Goal: Information Seeking & Learning: Learn about a topic

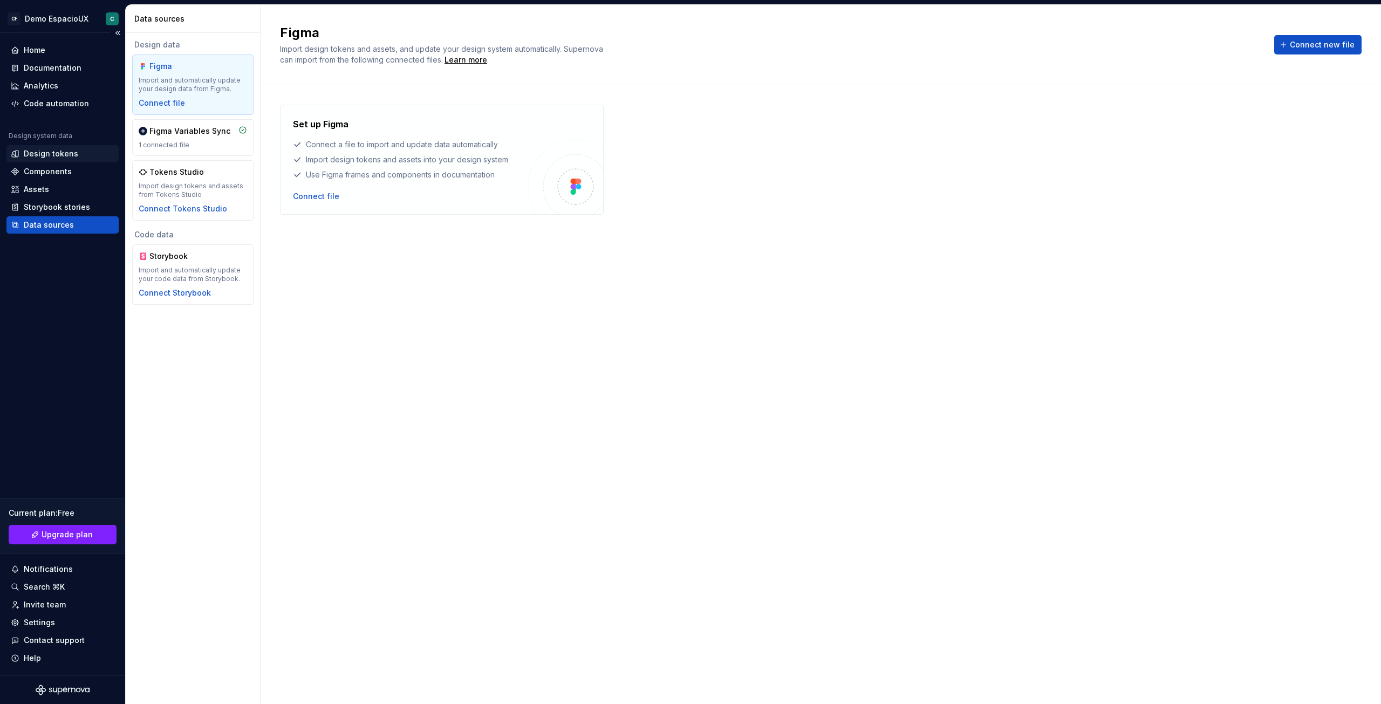
click at [77, 149] on div "Design tokens" at bounding box center [63, 153] width 104 height 11
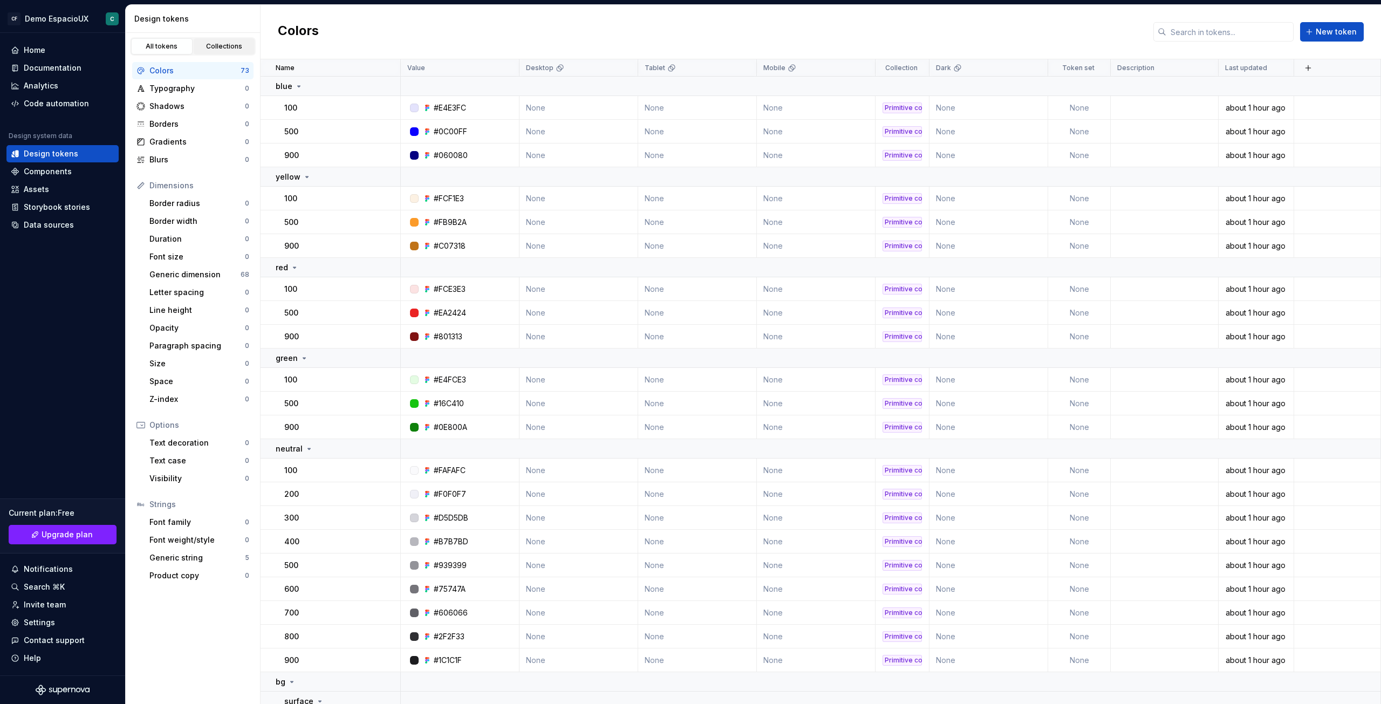
click at [222, 42] on div "Collections" at bounding box center [224, 46] width 54 height 9
click at [229, 53] on link "Collections" at bounding box center [225, 46] width 62 height 16
click at [237, 42] on link "Collections" at bounding box center [225, 46] width 62 height 16
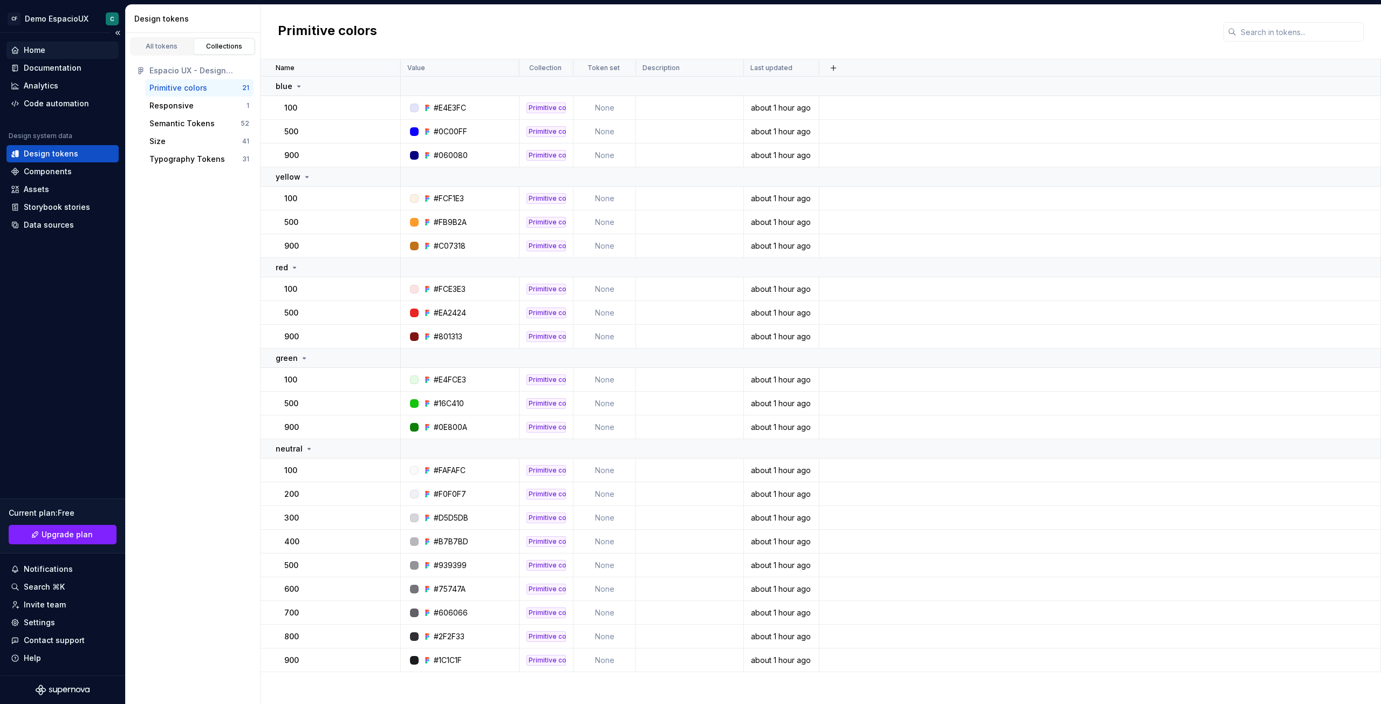
click at [54, 46] on div "Home" at bounding box center [63, 50] width 104 height 11
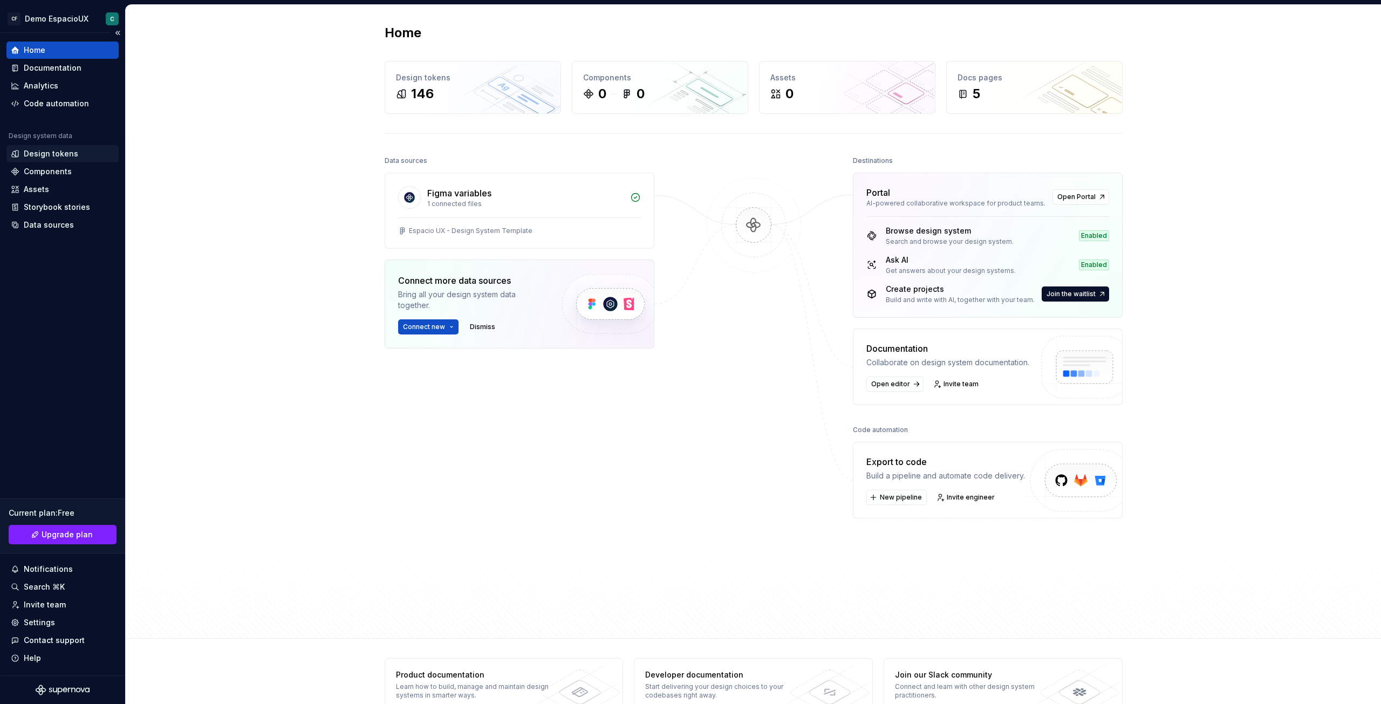
click at [48, 159] on div "Design tokens" at bounding box center [62, 153] width 112 height 17
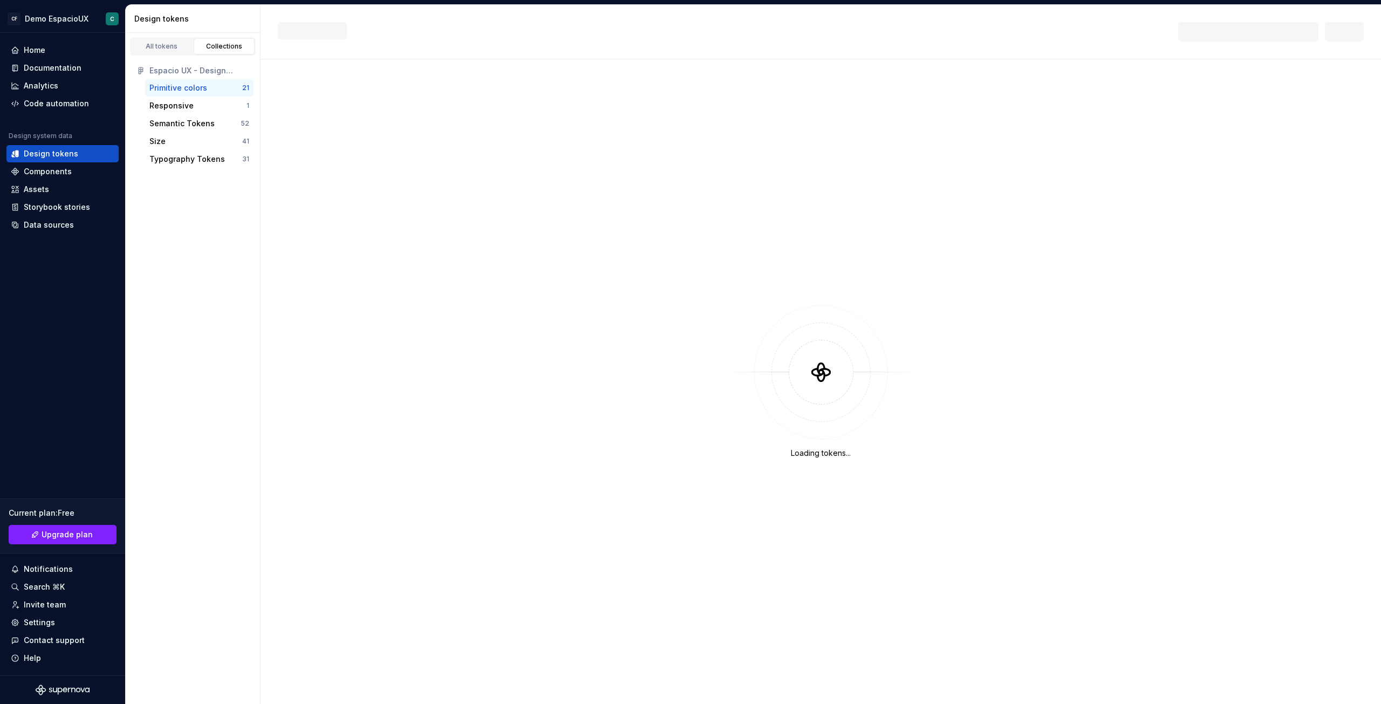
click at [193, 86] on div "Primitive colors" at bounding box center [178, 88] width 58 height 11
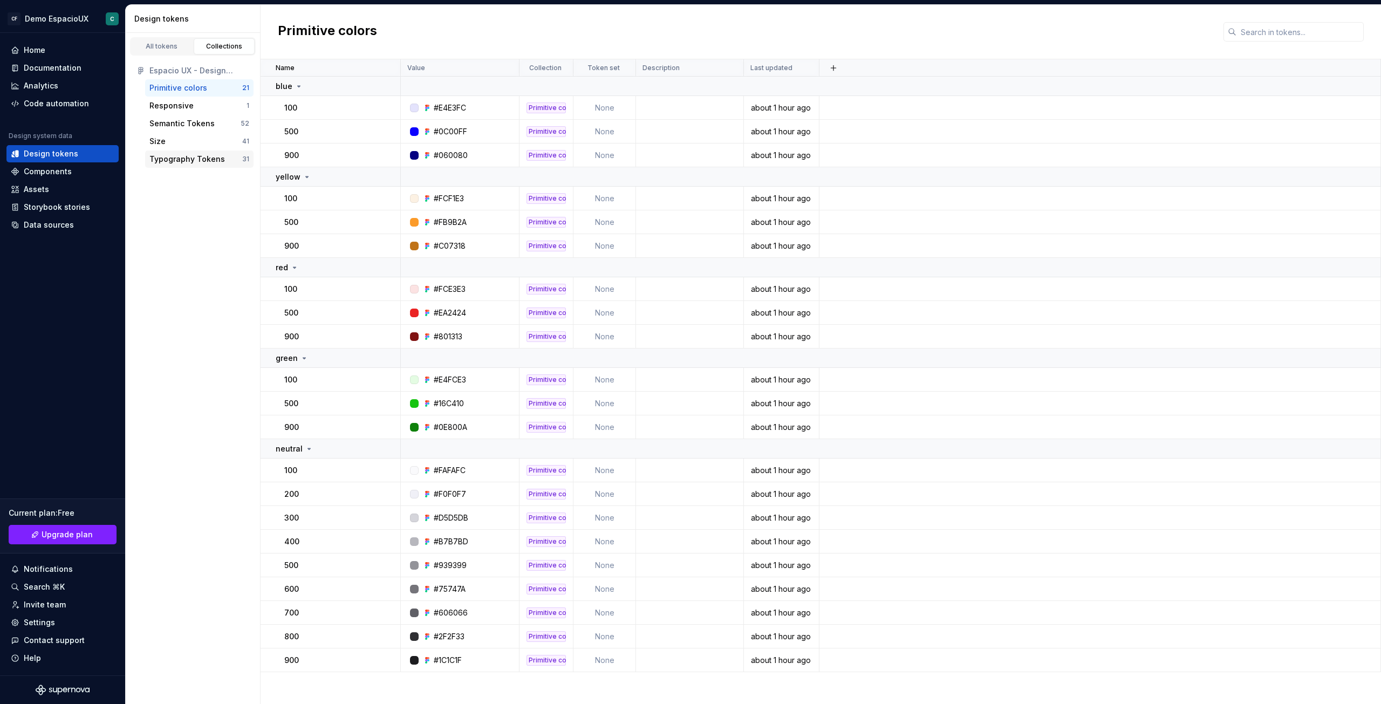
click at [185, 156] on div "Typography Tokens" at bounding box center [187, 159] width 76 height 11
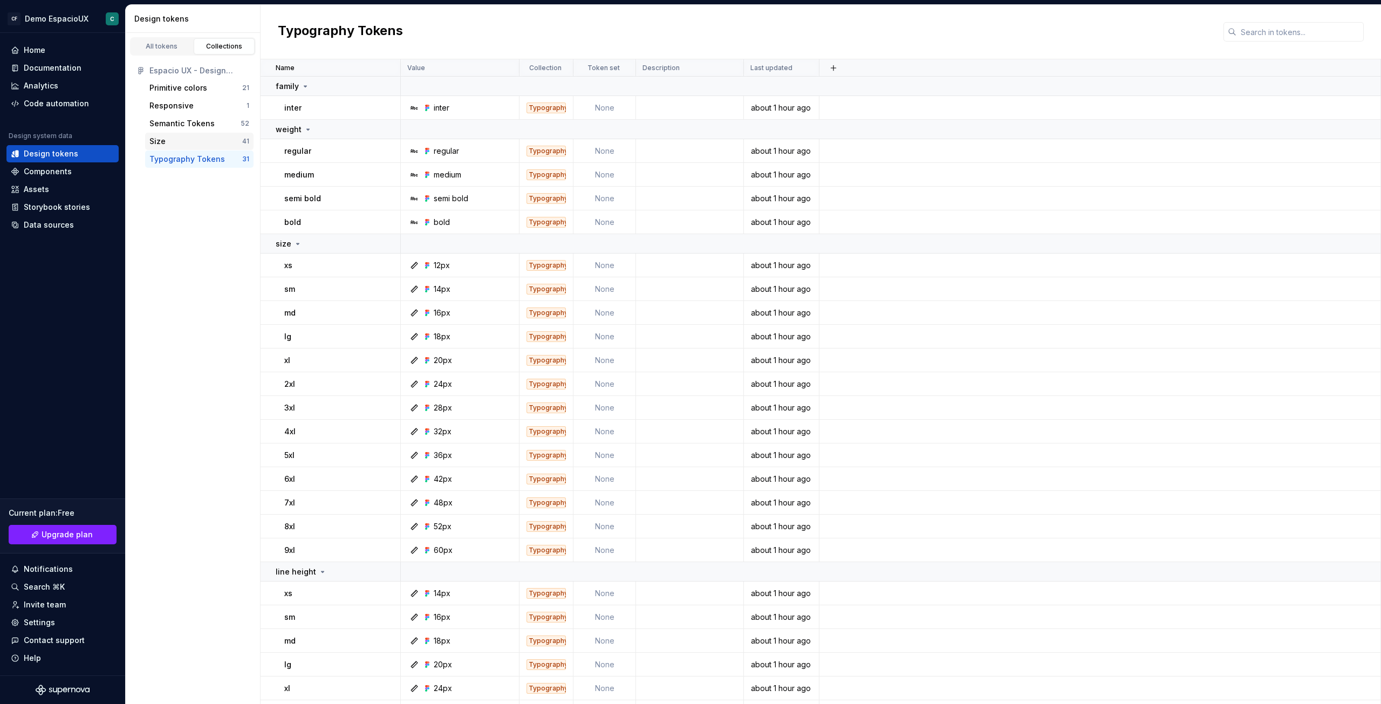
click at [195, 142] on div "Size" at bounding box center [195, 141] width 93 height 11
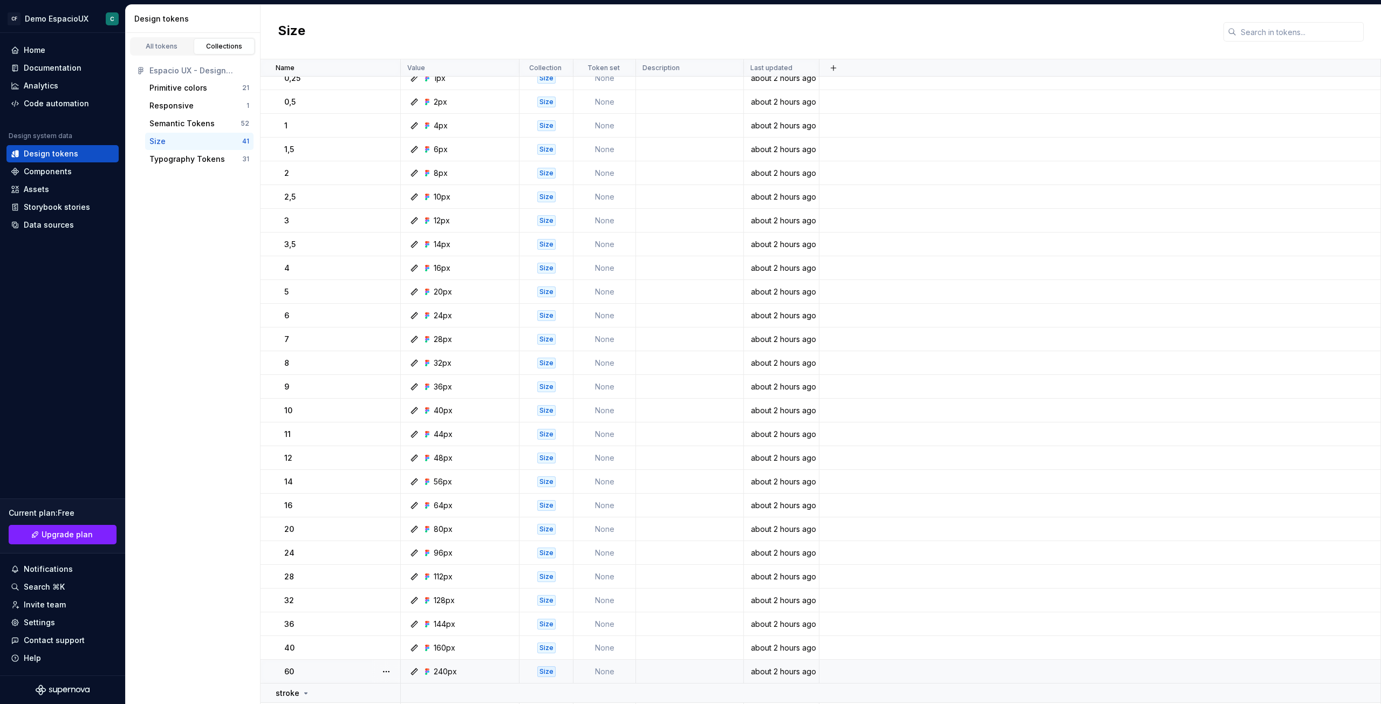
scroll to position [54, 0]
